Goal: Information Seeking & Learning: Learn about a topic

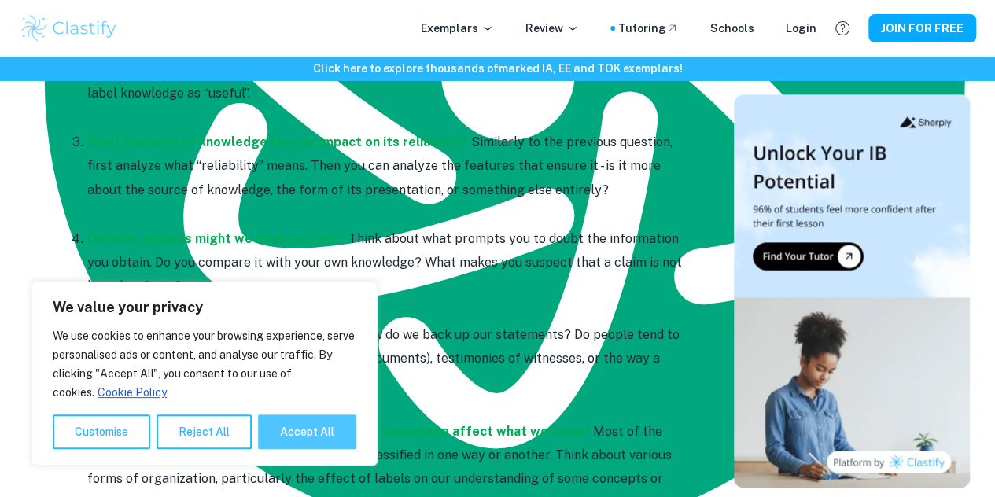
scroll to position [87, 0]
click at [295, 434] on button "Accept All" at bounding box center [307, 432] width 98 height 35
checkbox input "true"
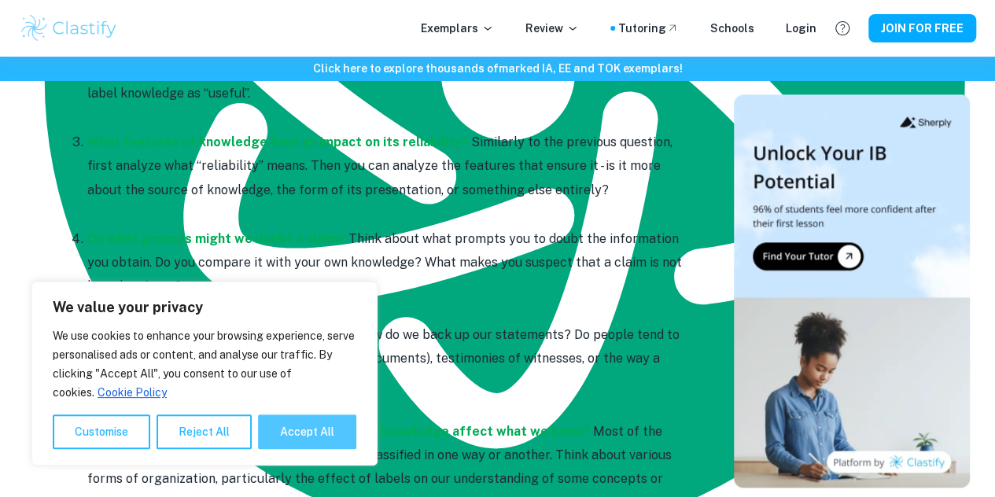
checkbox input "true"
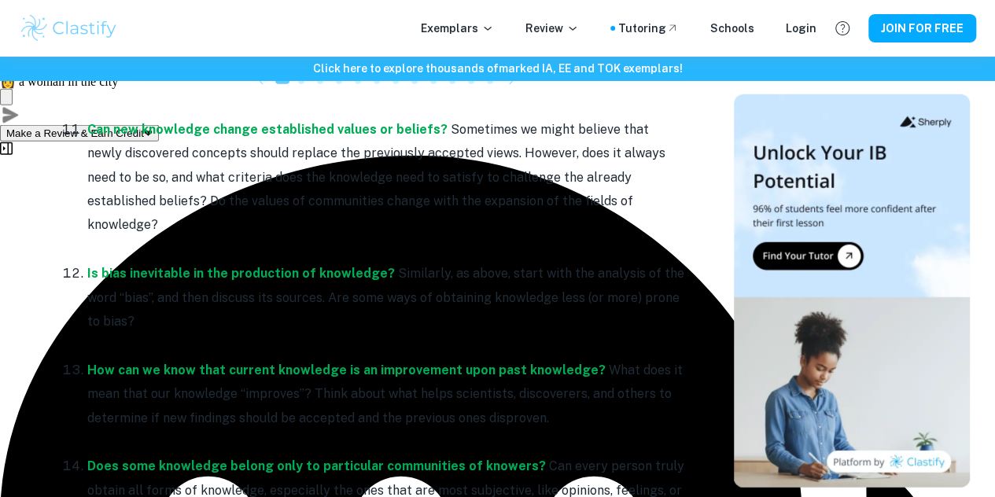
scroll to position [2056, 0]
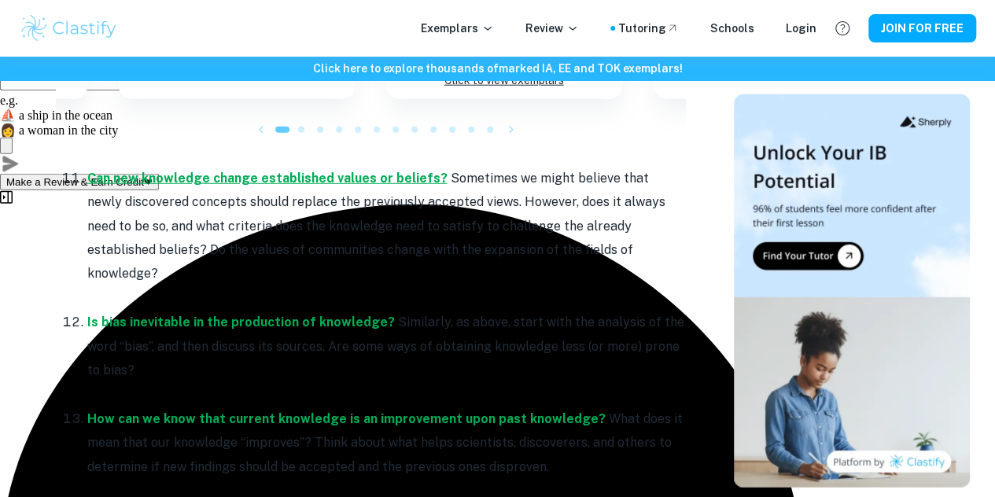
click at [319, 179] on strong "Can new knowledge change established values or beliefs?" at bounding box center [267, 178] width 360 height 15
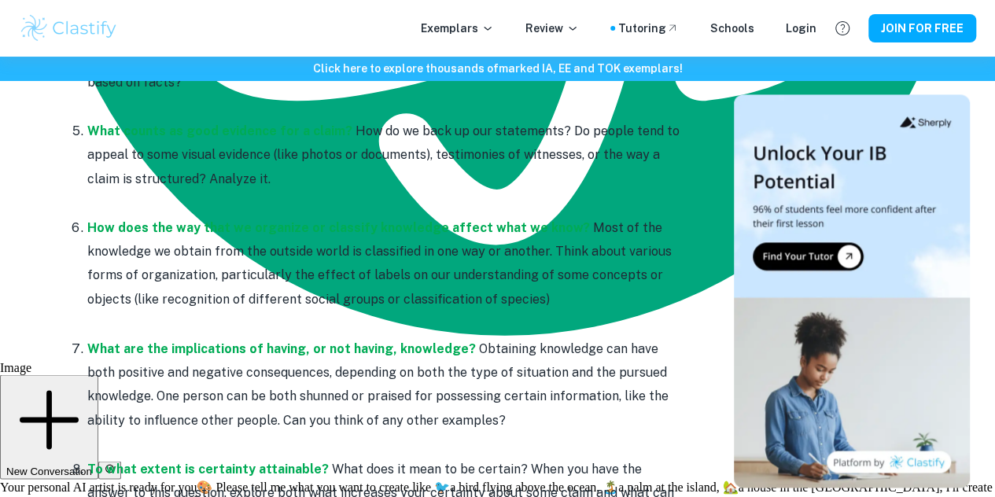
scroll to position [1165, 0]
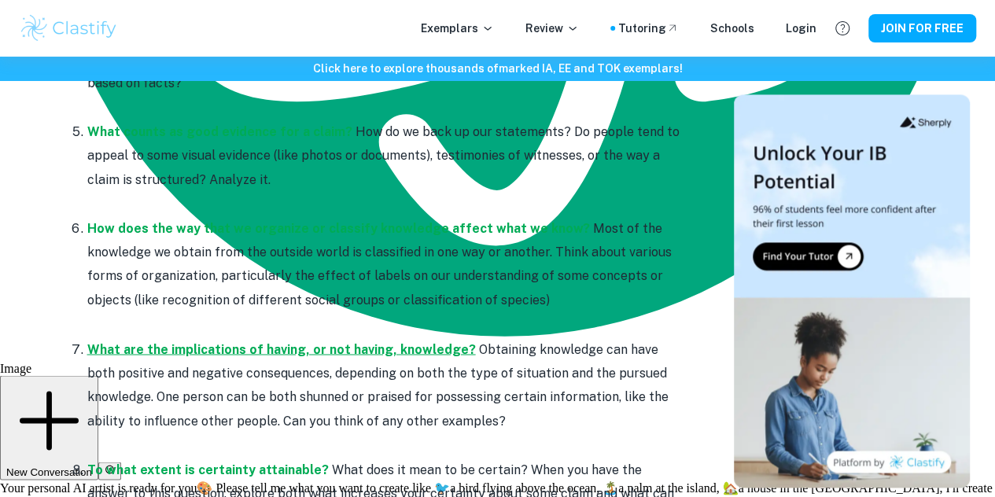
click at [382, 352] on strong "What are the implications of having, or not having, knowledge?" at bounding box center [281, 348] width 389 height 15
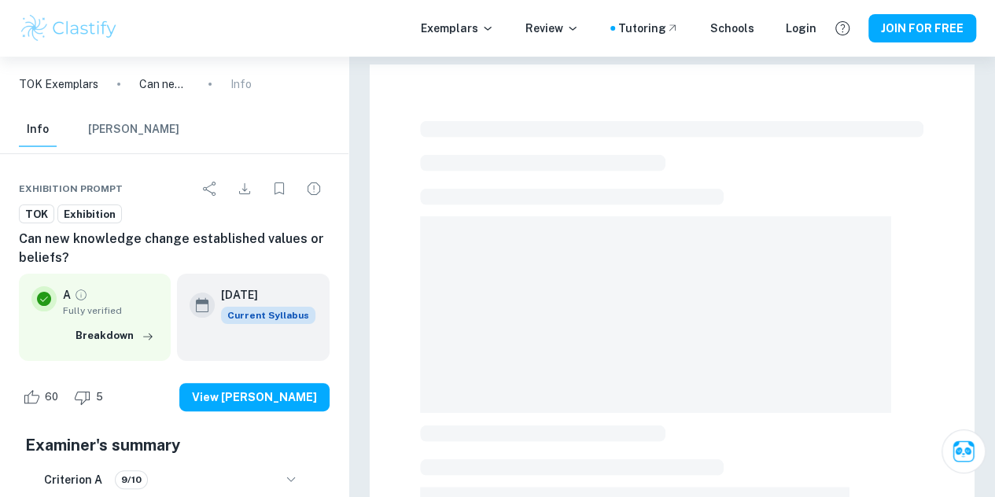
checkbox input "true"
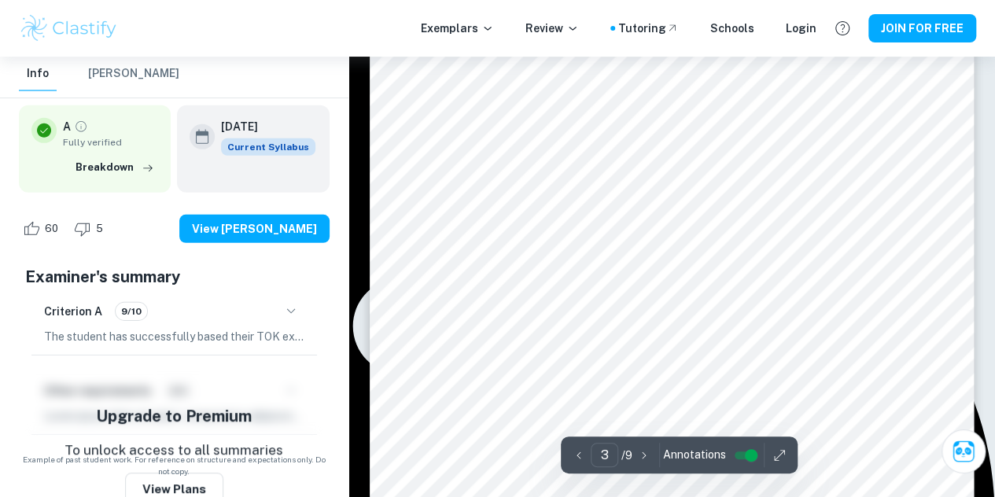
scroll to position [2297, 0]
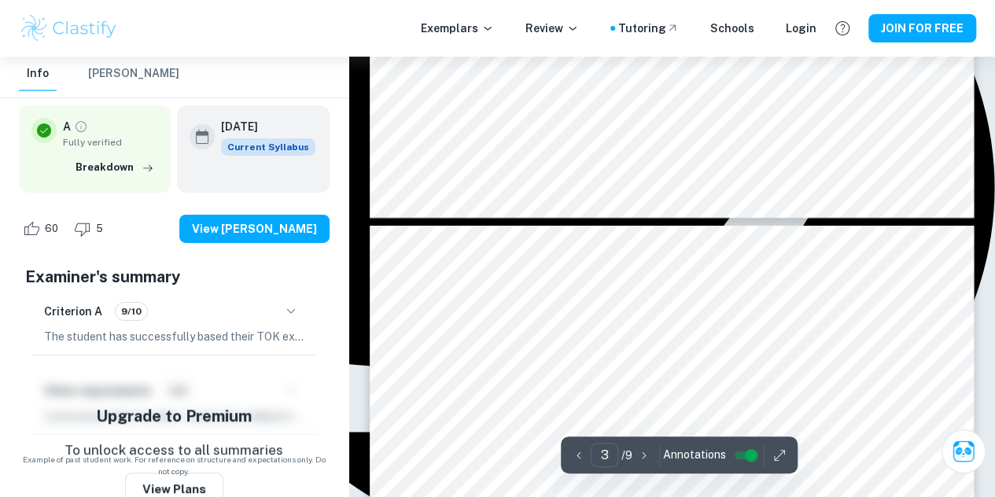
type input "4"
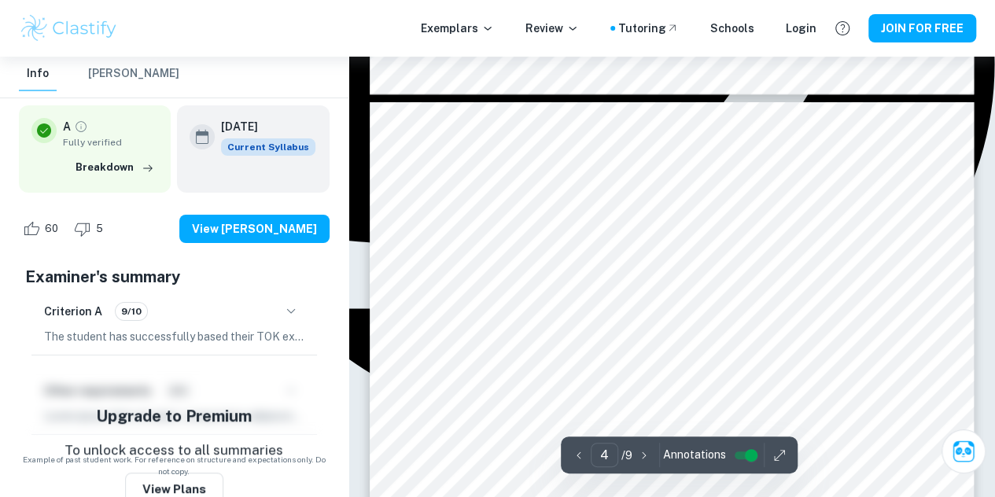
scroll to position [2756, 0]
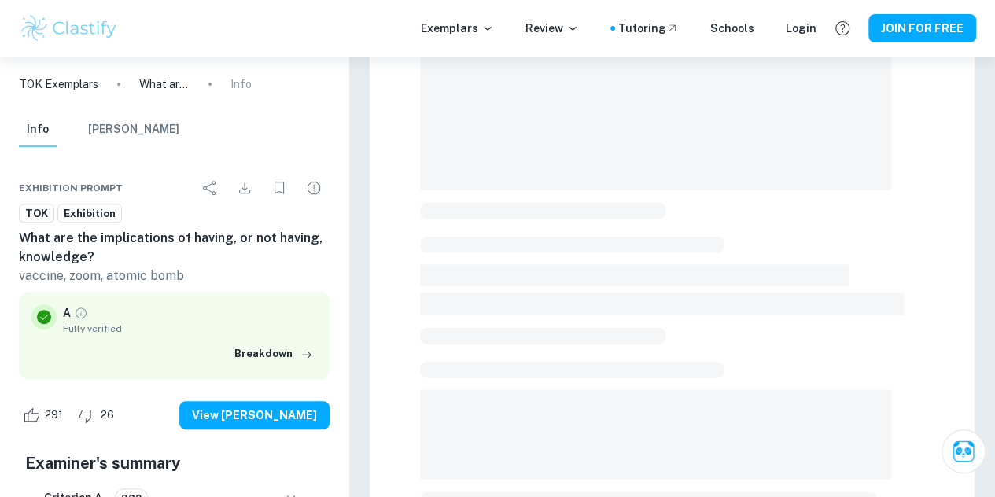
scroll to position [373, 0]
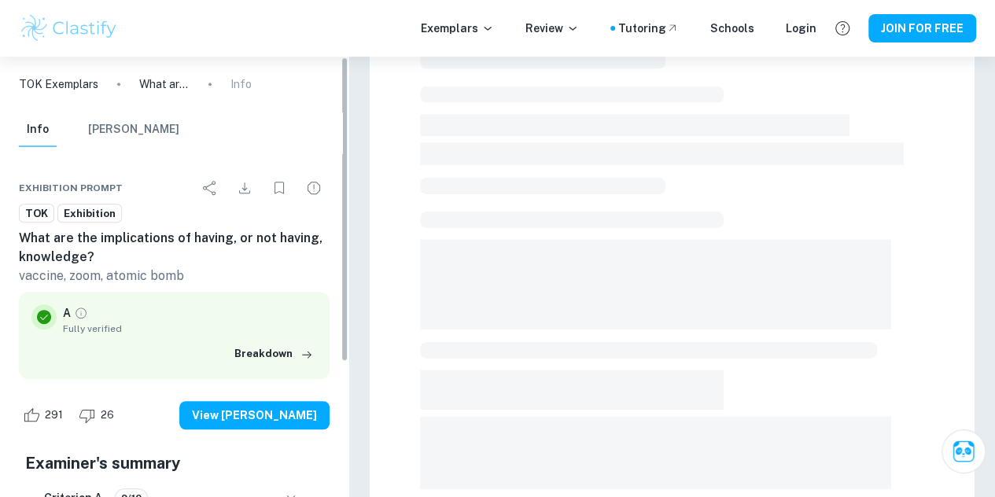
checkbox input "true"
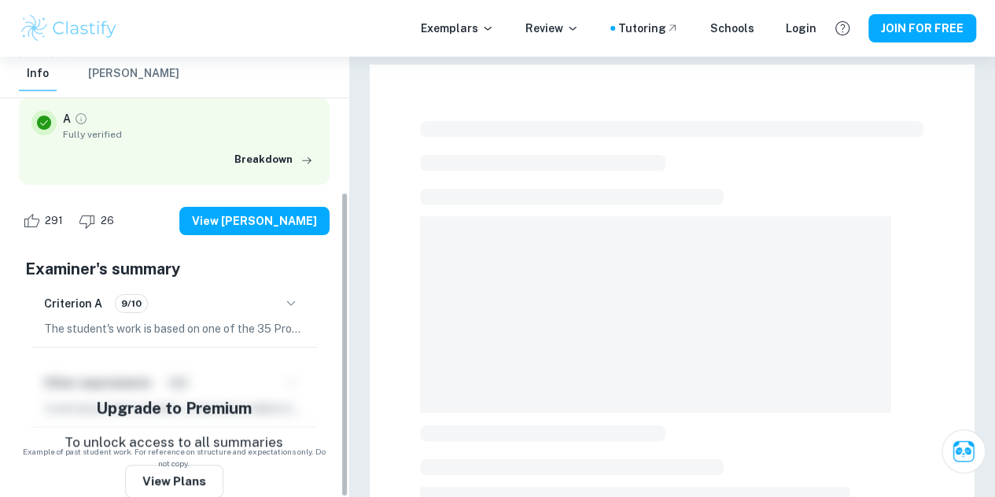
scroll to position [195, 0]
click at [288, 301] on icon "button" at bounding box center [291, 303] width 19 height 19
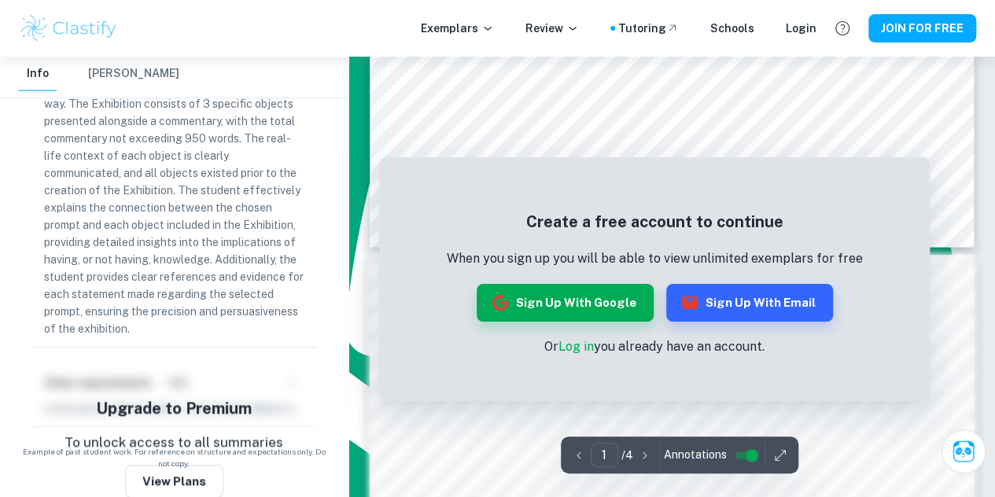
scroll to position [0, 0]
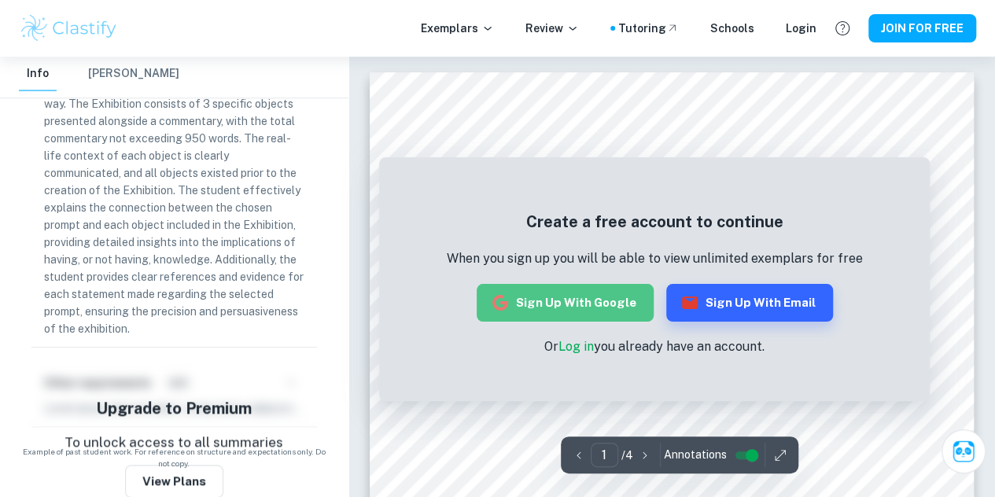
click at [621, 308] on button "Sign up with Google" at bounding box center [565, 303] width 177 height 38
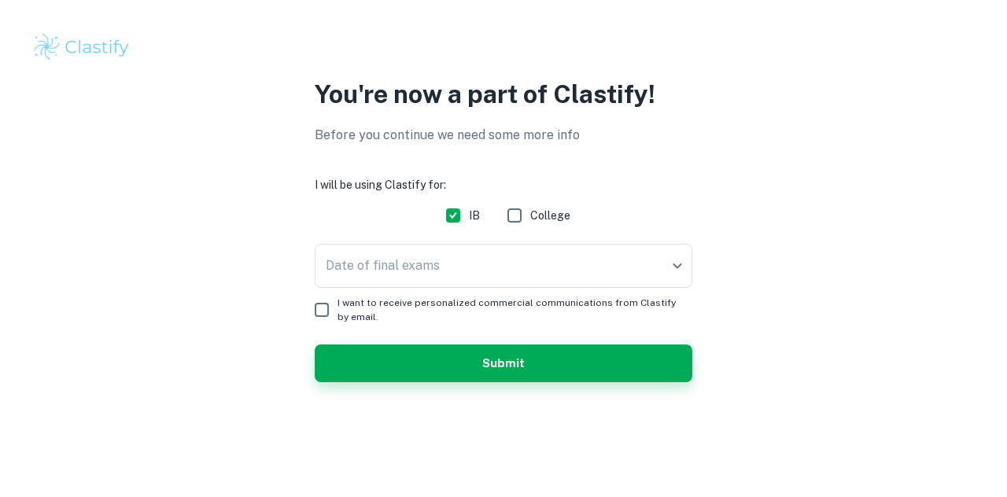
checkbox input "true"
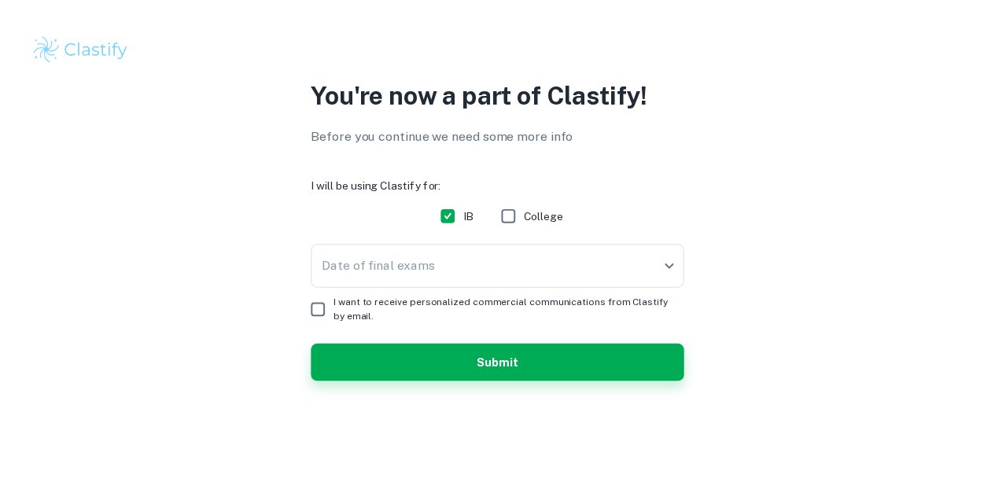
scroll to position [87, 0]
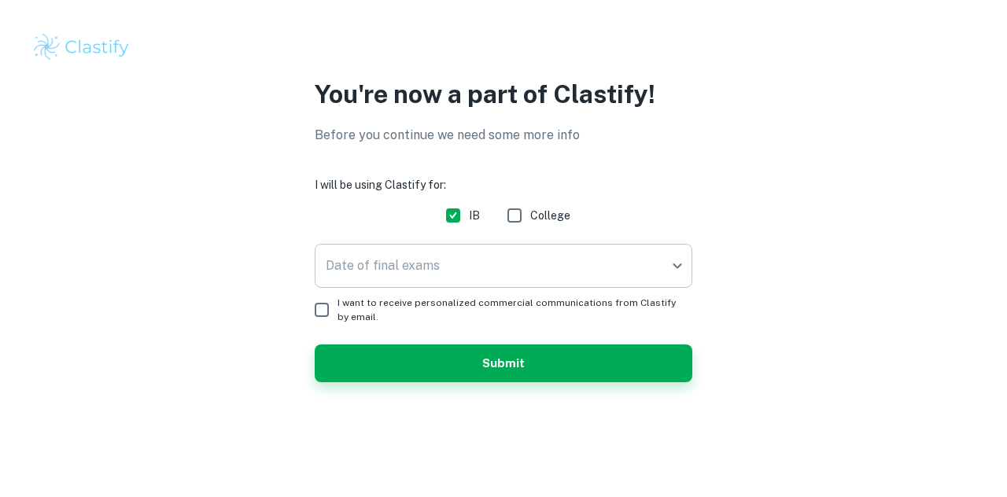
click at [431, 267] on body "We value your privacy We use cookies to enhance your browsing experience, serve…" at bounding box center [503, 248] width 1007 height 497
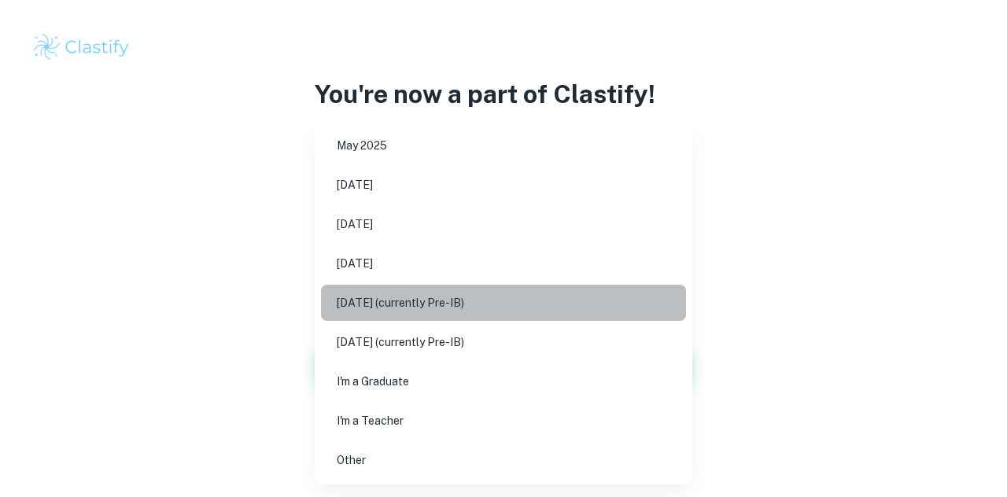
click at [404, 300] on li "May 2027 (currently Pre-IB)" at bounding box center [503, 303] width 365 height 36
type input "M27"
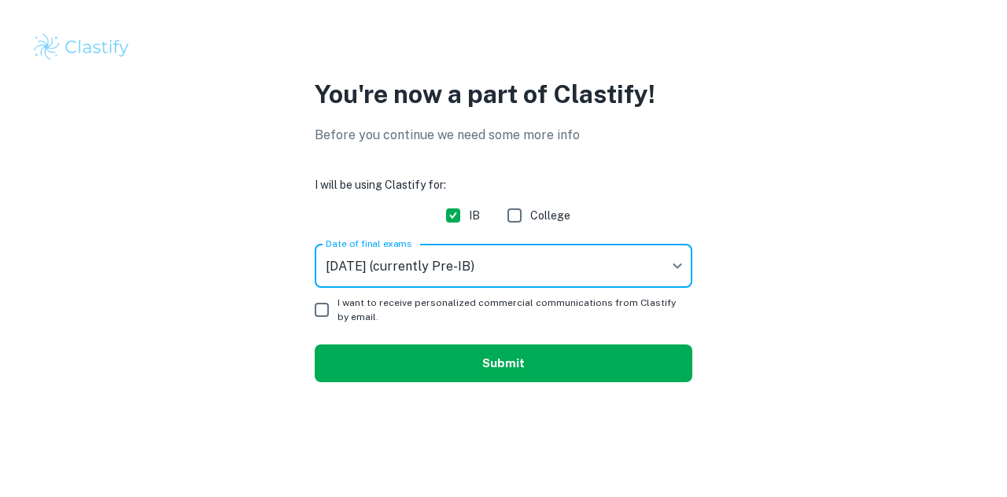
click at [393, 370] on button "Submit" at bounding box center [504, 364] width 378 height 38
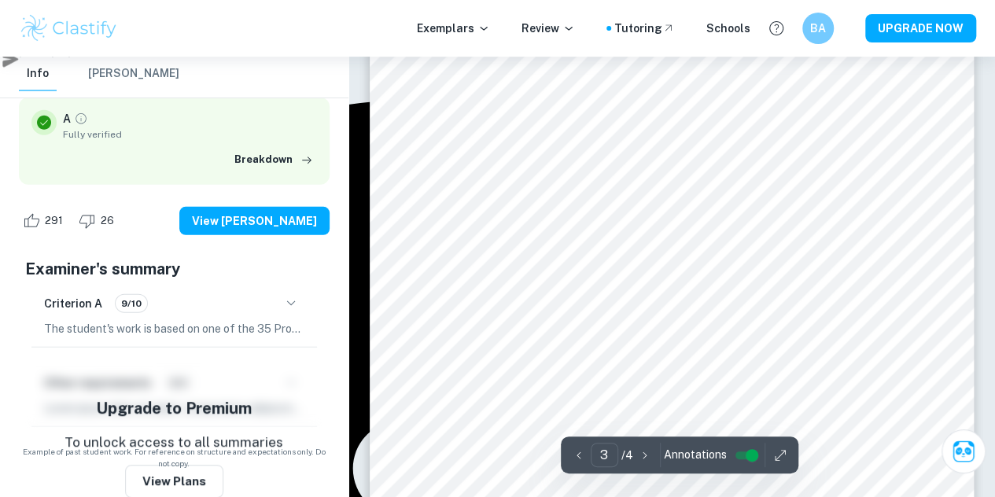
scroll to position [2163, 0]
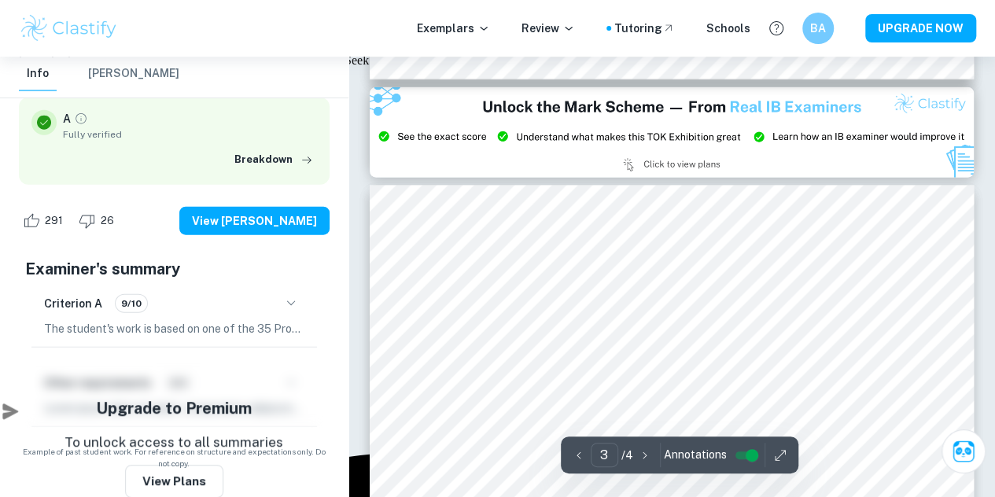
type input "2"
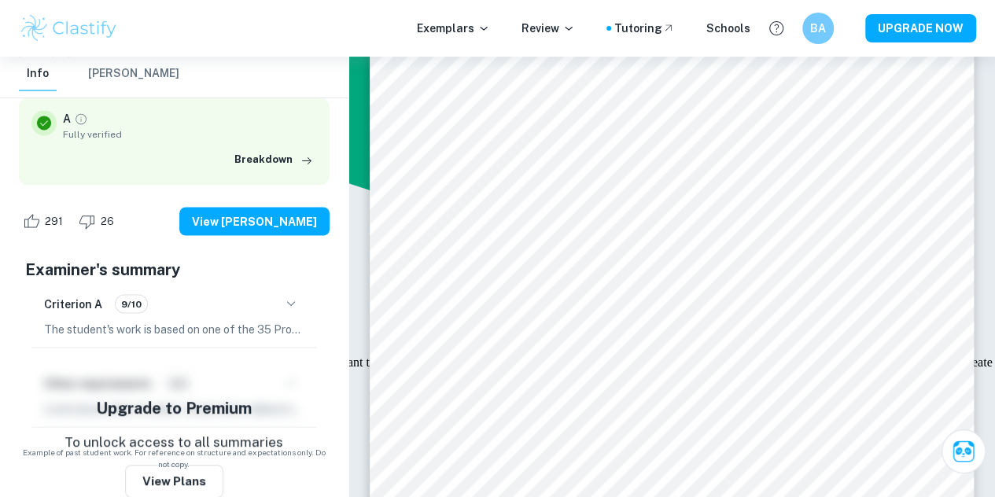
scroll to position [1292, 0]
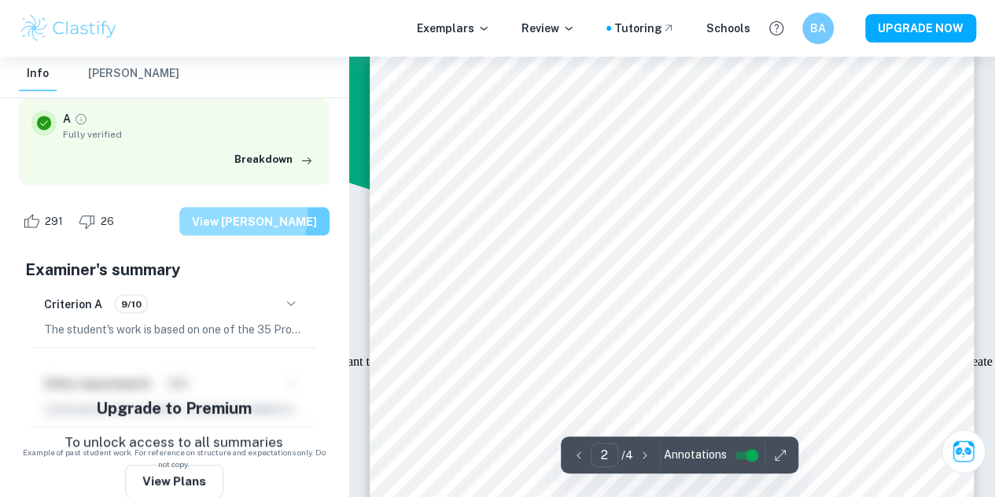
click at [215, 214] on button "View Mark Scheme" at bounding box center [254, 221] width 150 height 28
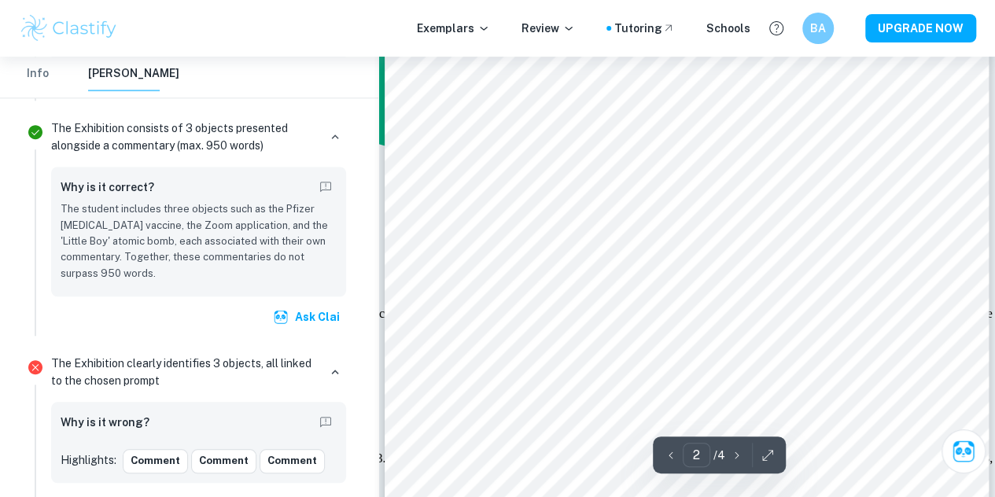
scroll to position [1338, 0]
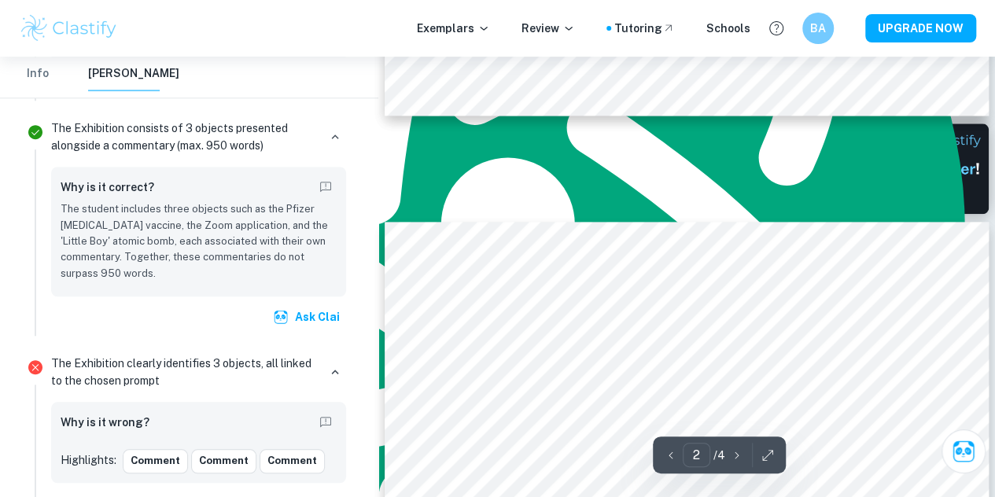
type input "1"
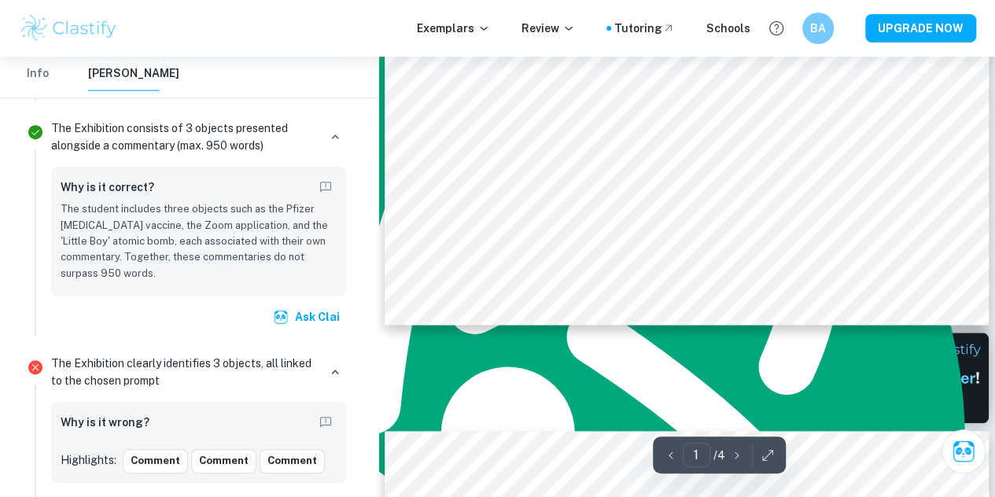
scroll to position [580, 0]
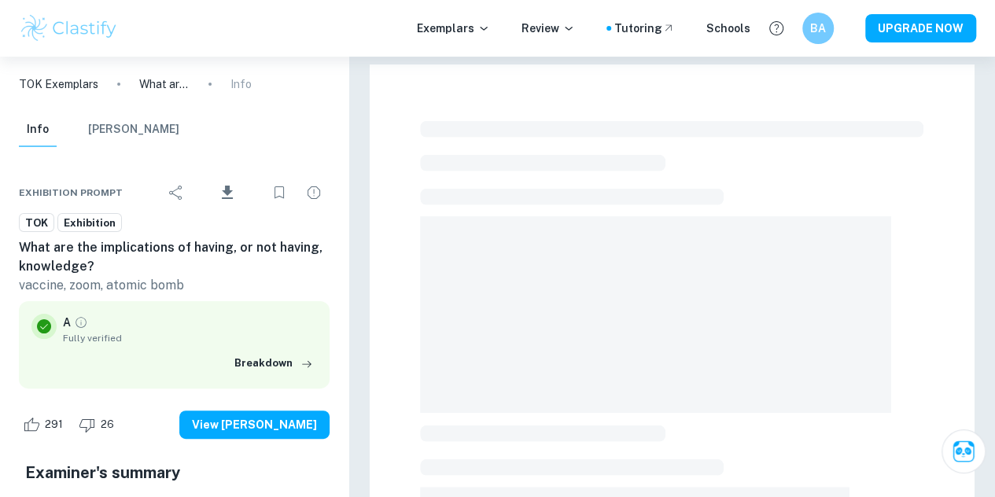
scroll to position [87, 0]
